Goal: Task Accomplishment & Management: Manage account settings

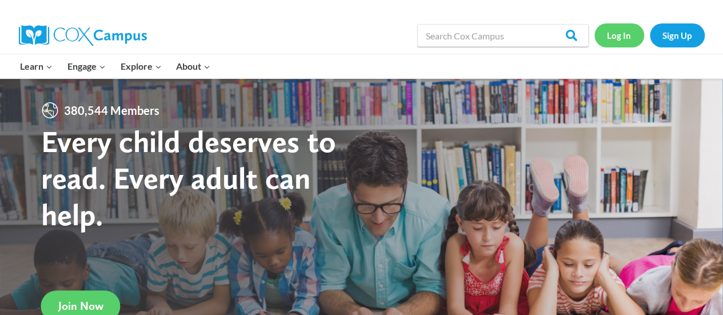
click at [615, 34] on link "Log In" at bounding box center [619, 34] width 50 height 23
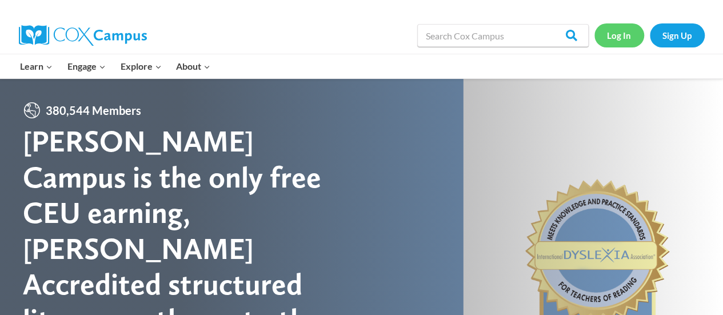
click at [621, 33] on link "Log In" at bounding box center [619, 34] width 50 height 23
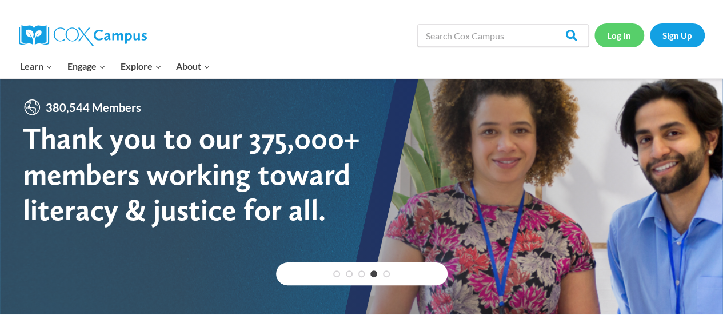
scroll to position [2, 0]
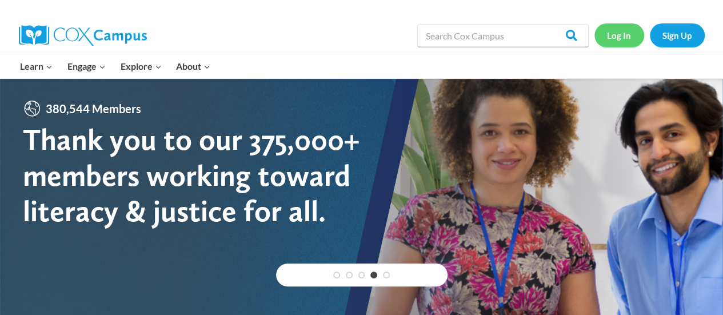
click at [621, 33] on link "Log In" at bounding box center [619, 34] width 50 height 23
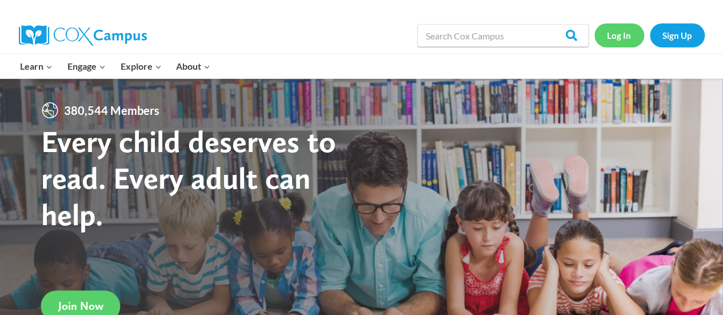
click at [612, 34] on link "Log In" at bounding box center [619, 34] width 50 height 23
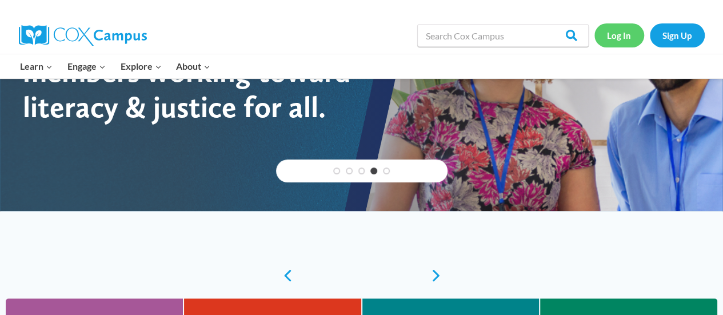
scroll to position [105, 0]
